Goal: Information Seeking & Learning: Learn about a topic

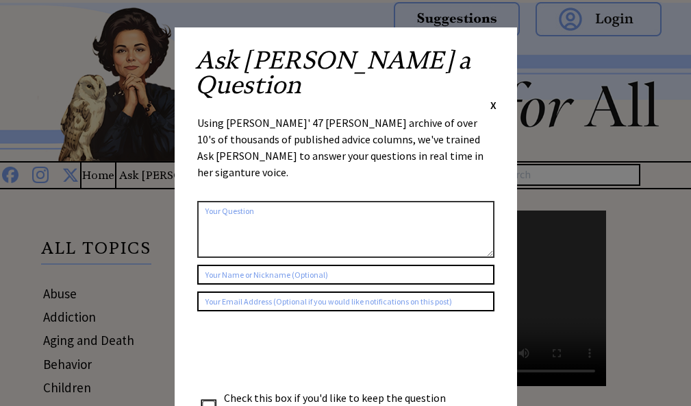
click at [490, 53] on div "Ask Ann a Question X" at bounding box center [345, 80] width 301 height 64
click at [494, 98] on span "X" at bounding box center [494, 105] width 6 height 14
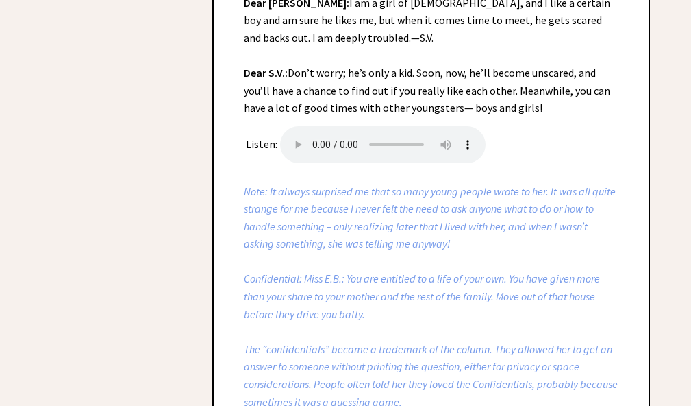
scroll to position [1497, 0]
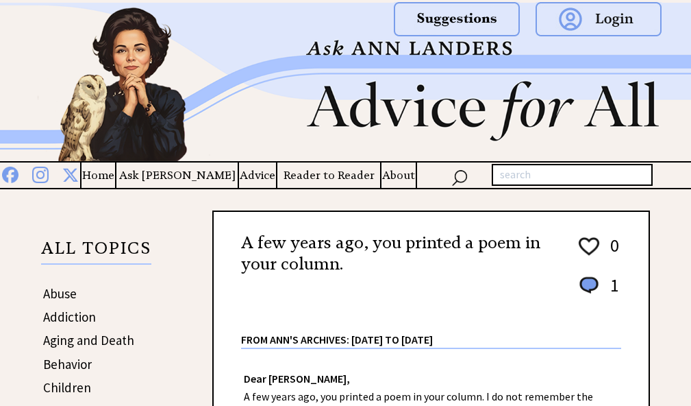
click at [511, 176] on input "text" at bounding box center [572, 175] width 161 height 22
type input "Coping with crisis"
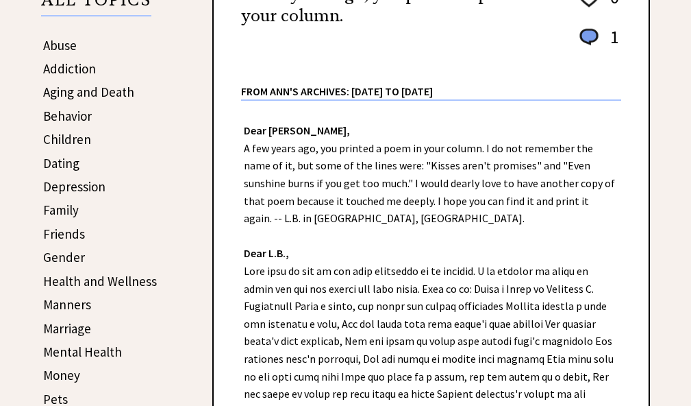
scroll to position [245, 0]
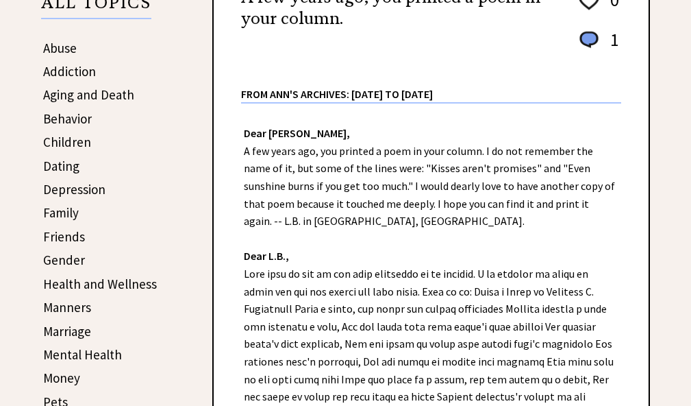
click at [79, 190] on link "Depression" at bounding box center [74, 189] width 62 height 16
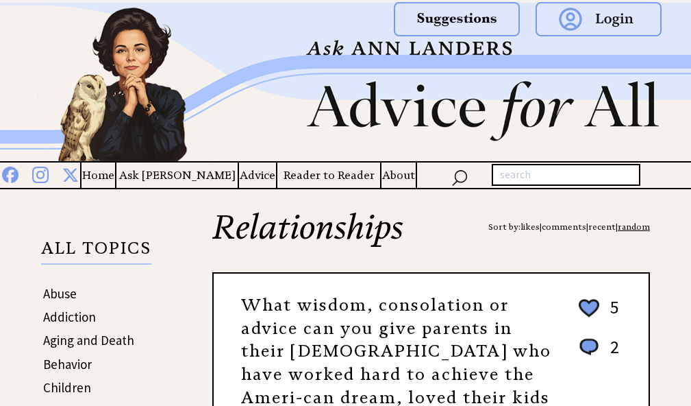
click at [534, 178] on input "text" at bounding box center [566, 175] width 149 height 22
paste input "If I were asked to give what I consider the single most useful bit of advice fo…"
type input "If I were asked to give what I consider the single most useful bit of advice fo…"
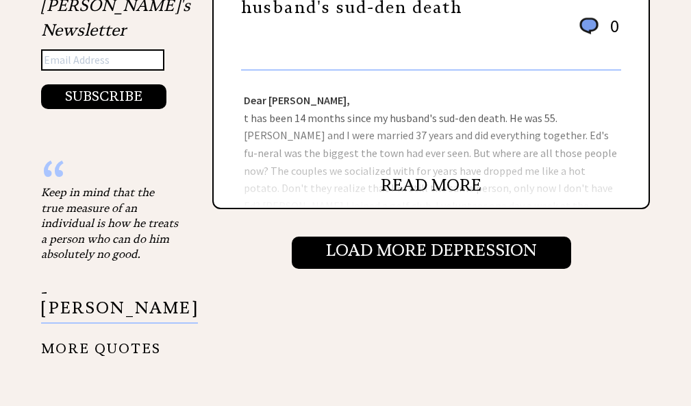
scroll to position [1461, 0]
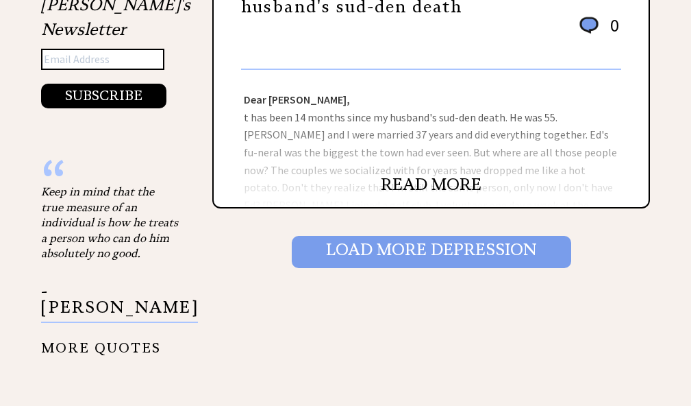
click at [435, 247] on input "Load More Depression" at bounding box center [432, 252] width 280 height 32
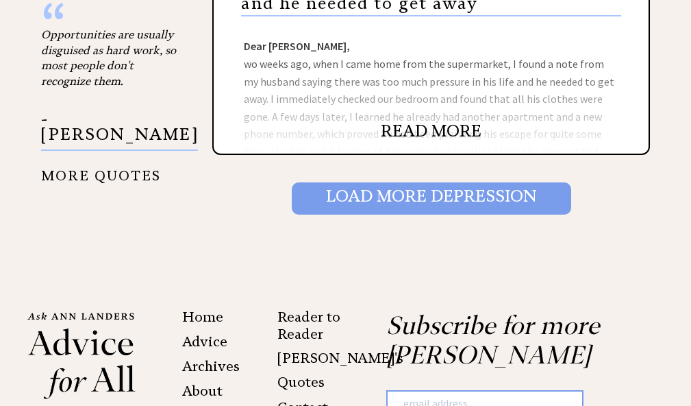
scroll to position [1627, 0]
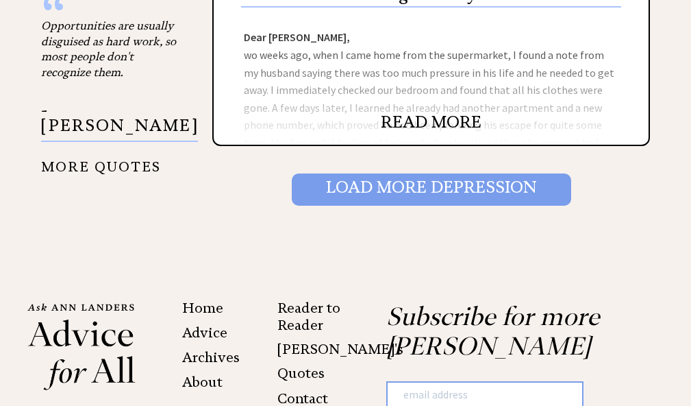
click at [438, 205] on input "Load More Depression" at bounding box center [432, 189] width 280 height 32
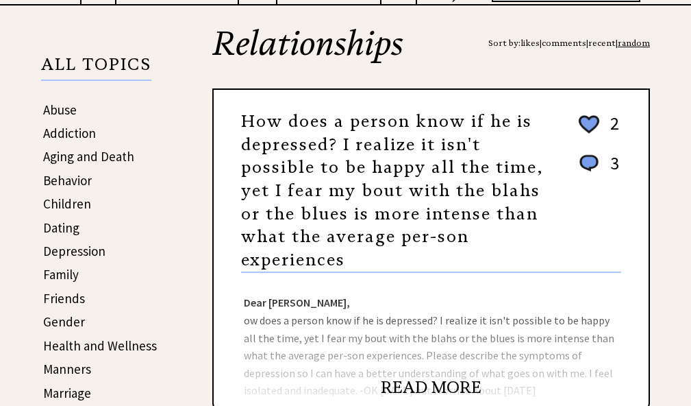
scroll to position [186, 0]
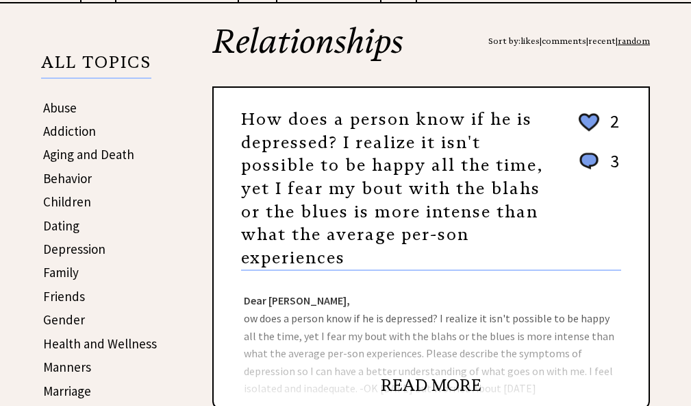
click at [423, 387] on link "READ MORE" at bounding box center [431, 385] width 101 height 21
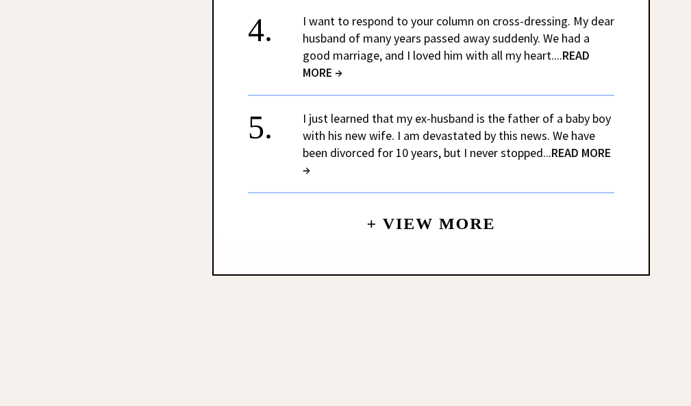
scroll to position [1548, 0]
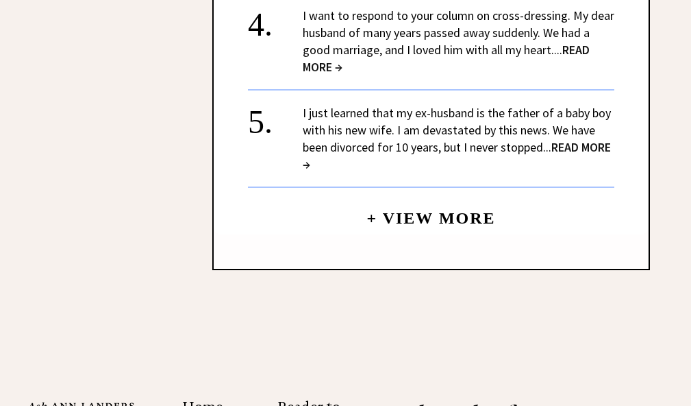
click at [423, 212] on link "+ View More" at bounding box center [431, 211] width 129 height 29
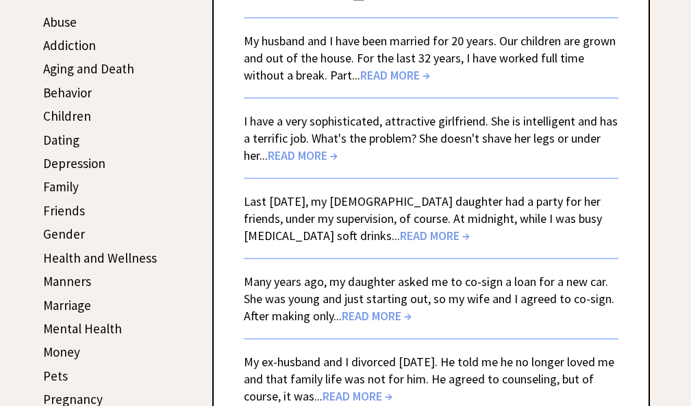
scroll to position [188, 0]
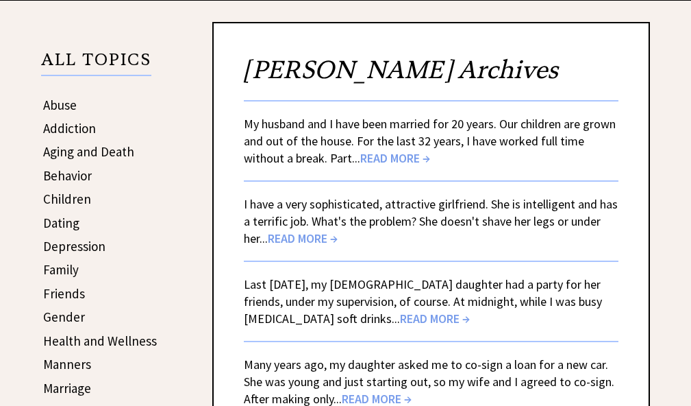
click at [302, 236] on span "READ MORE →" at bounding box center [303, 238] width 70 height 16
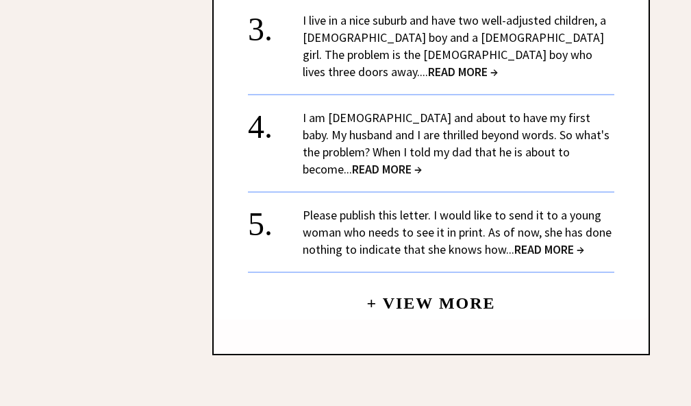
scroll to position [1933, 0]
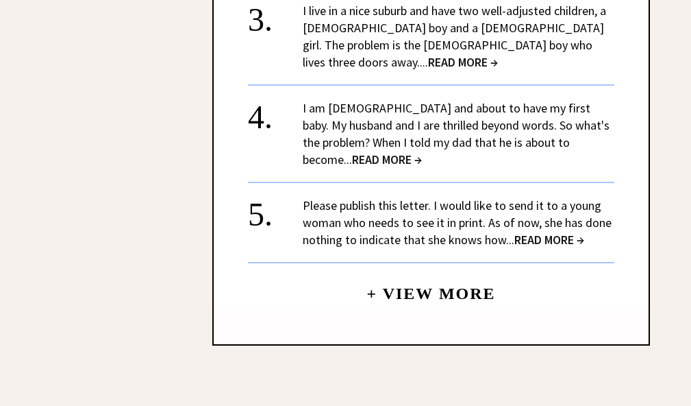
click at [438, 273] on link "+ View More" at bounding box center [431, 287] width 129 height 29
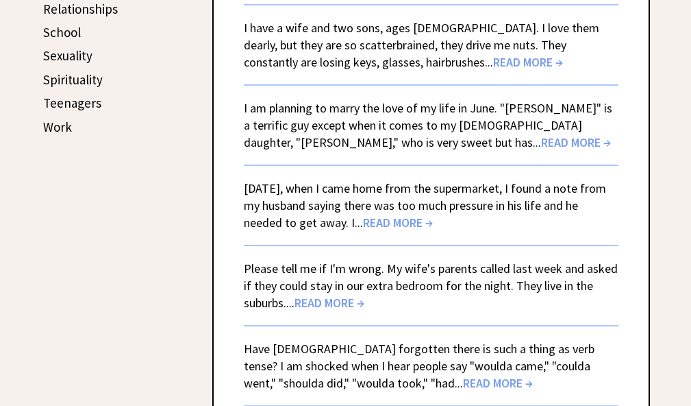
scroll to position [609, 0]
